Goal: Task Accomplishment & Management: Complete application form

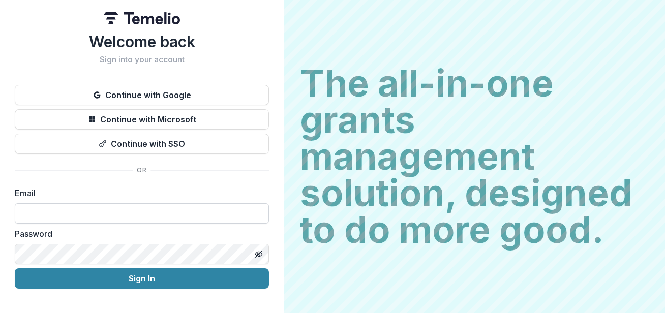
click at [123, 209] on input at bounding box center [142, 213] width 254 height 20
type input "**********"
click at [259, 250] on button "Toggle password visibility" at bounding box center [259, 254] width 16 height 16
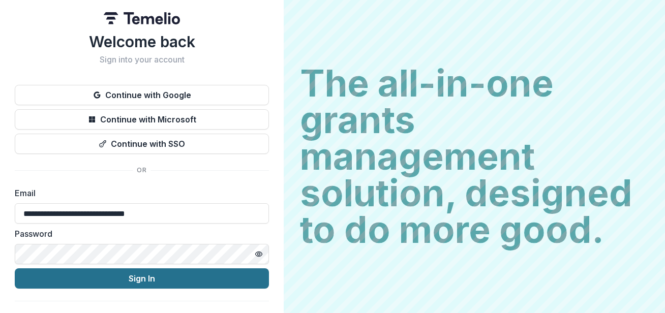
click at [177, 283] on button "Sign In" at bounding box center [142, 278] width 254 height 20
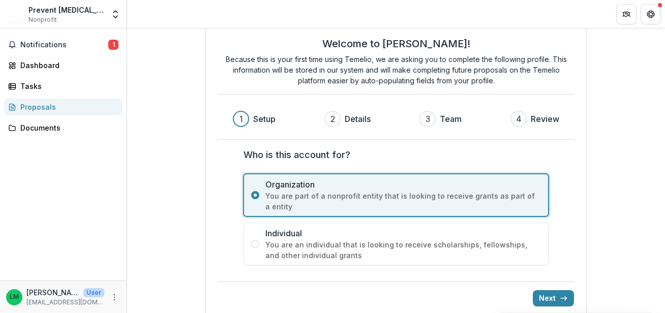
scroll to position [38, 0]
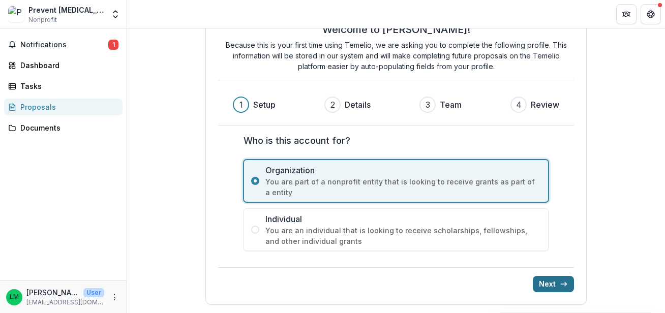
click at [552, 282] on button "Next" at bounding box center [553, 284] width 41 height 16
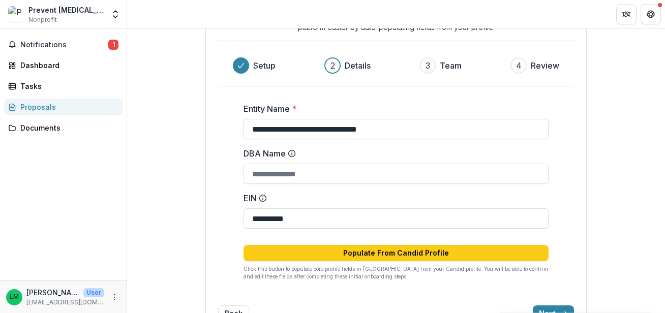
scroll to position [107, 0]
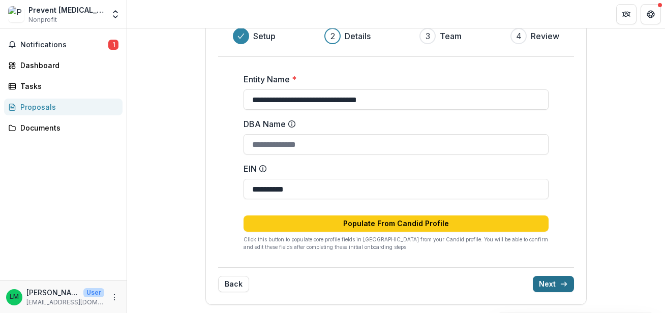
click at [551, 286] on button "Next" at bounding box center [553, 284] width 41 height 16
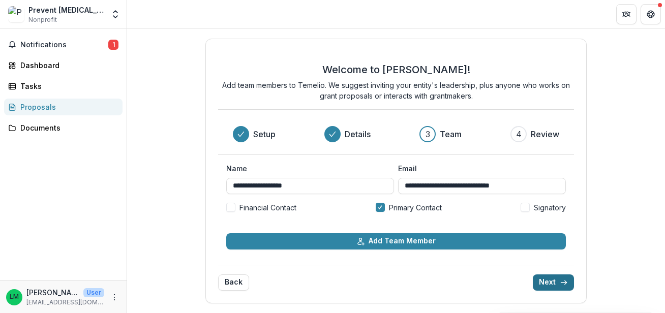
scroll to position [0, 0]
click at [555, 280] on button "Next" at bounding box center [553, 282] width 41 height 16
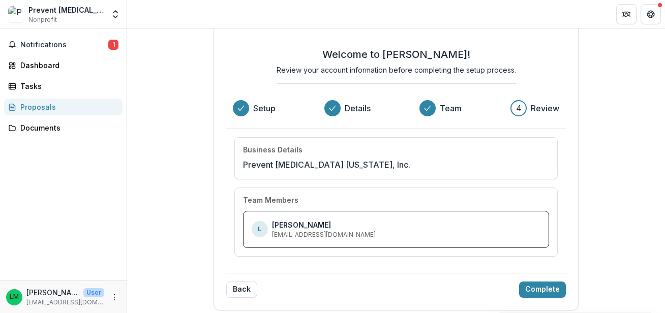
scroll to position [18, 0]
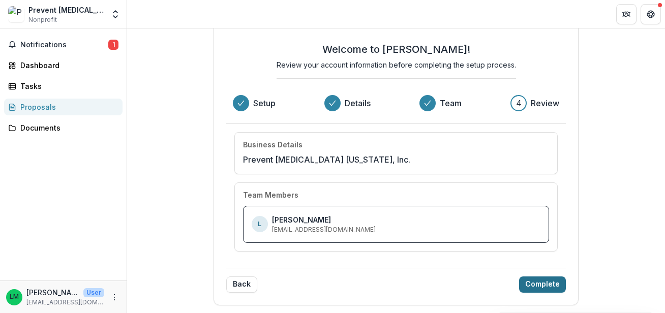
click at [537, 278] on button "Complete" at bounding box center [542, 284] width 47 height 16
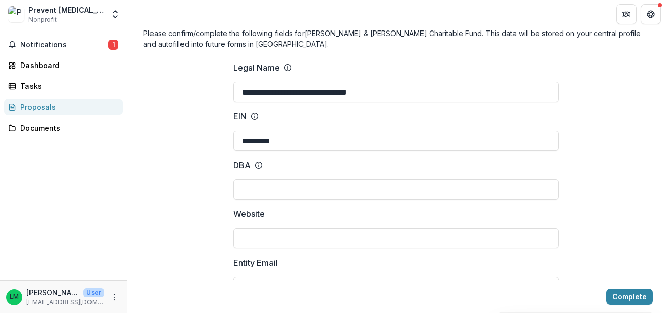
scroll to position [49, 0]
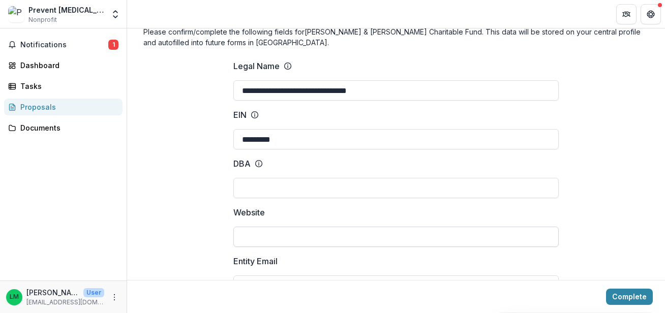
click at [468, 245] on input "Website" at bounding box center [395, 237] width 325 height 20
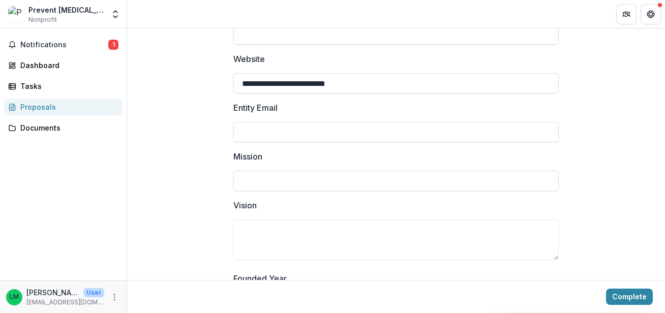
scroll to position [200, 0]
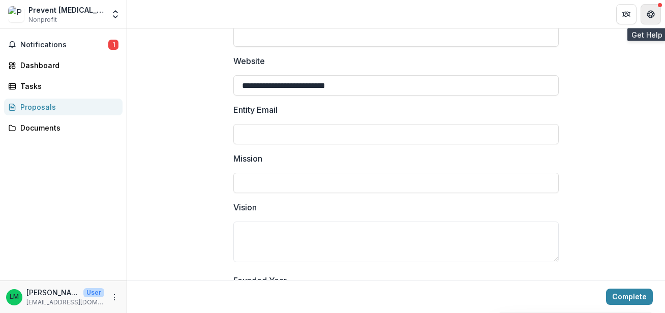
type input "**********"
click at [652, 11] on icon "Get Help" at bounding box center [650, 12] width 3 height 2
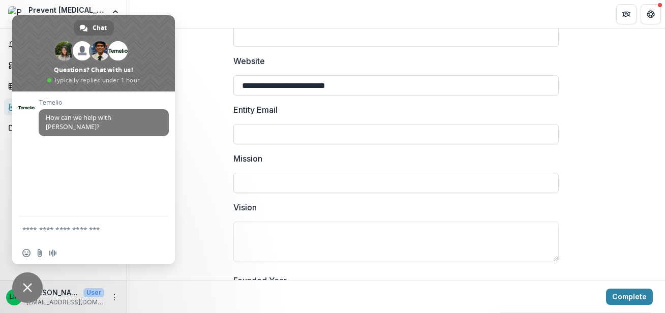
click at [30, 287] on span "Close chat" at bounding box center [27, 287] width 9 height 9
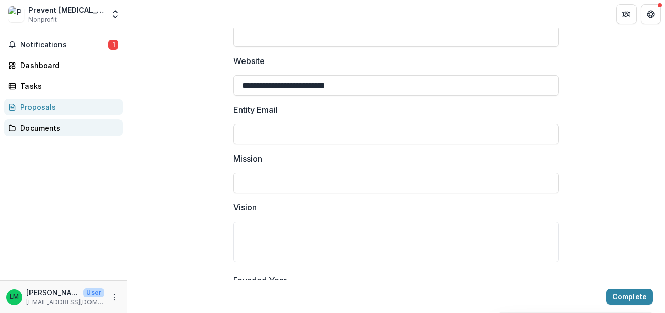
click at [41, 127] on div "Documents" at bounding box center [67, 127] width 94 height 11
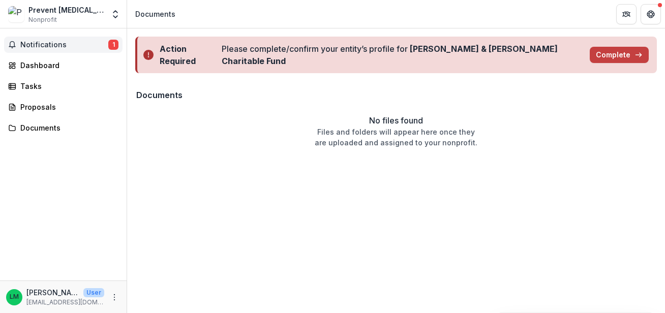
click at [67, 47] on span "Notifications" at bounding box center [64, 45] width 88 height 9
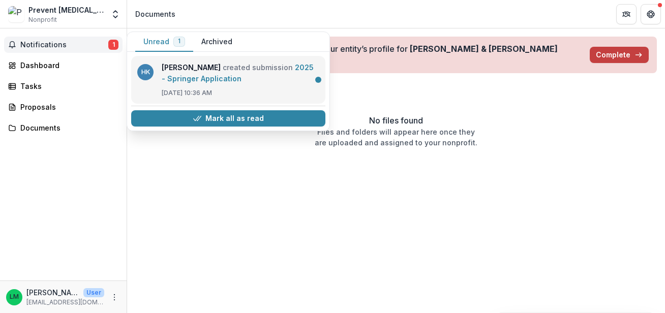
click at [290, 78] on link "2025 - Springer Application" at bounding box center [238, 73] width 152 height 20
